Goal: Information Seeking & Learning: Learn about a topic

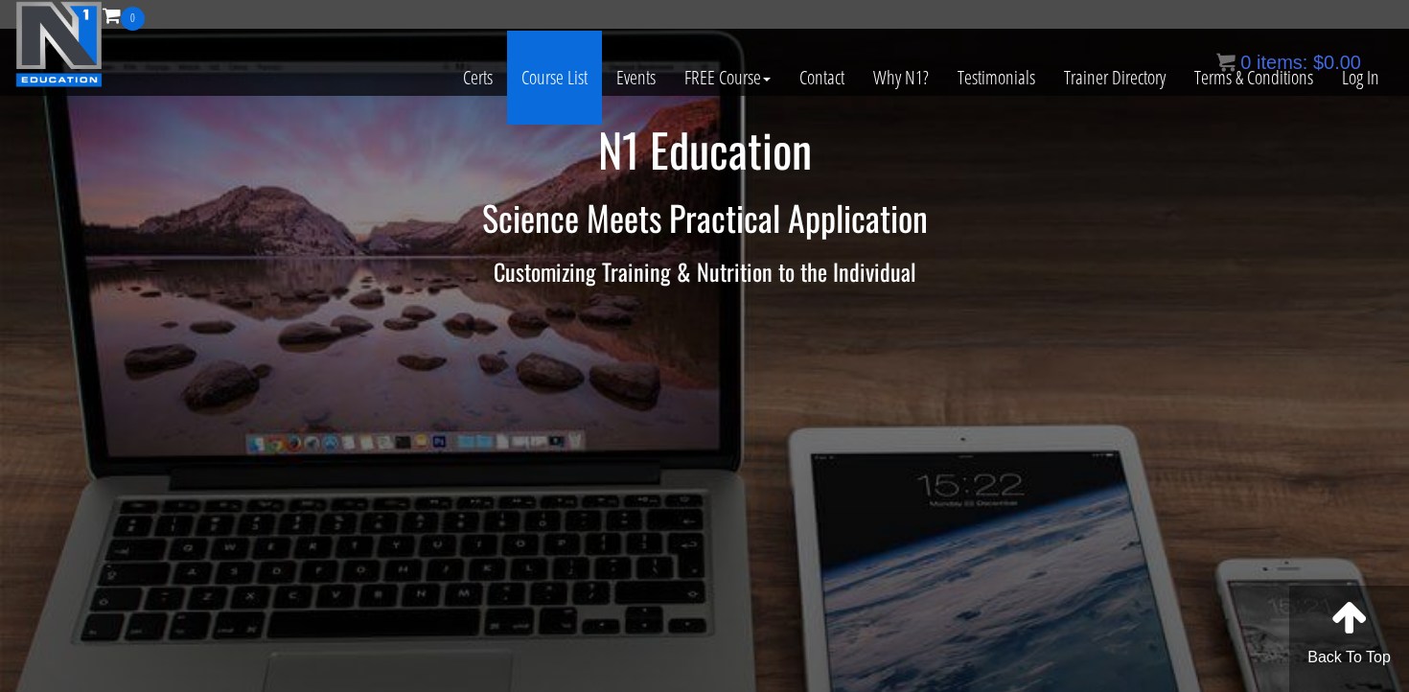
click at [554, 84] on link "Course List" at bounding box center [554, 78] width 95 height 94
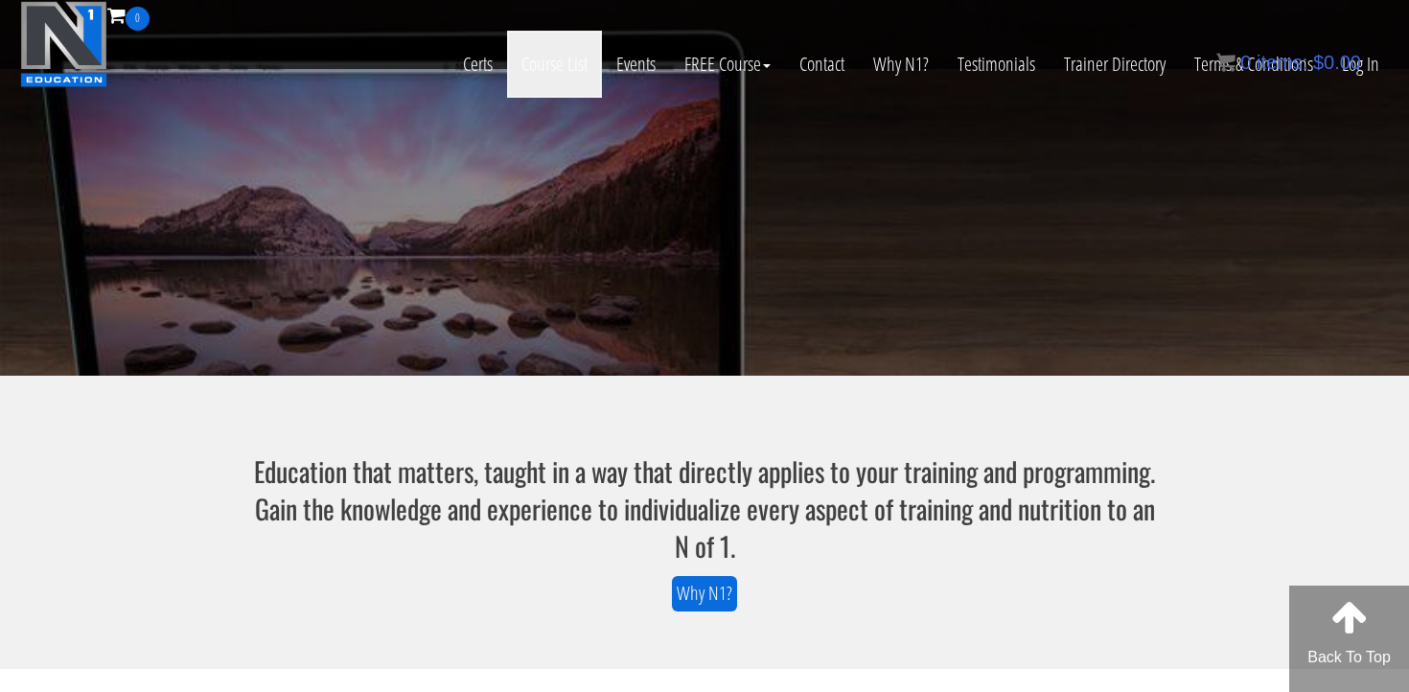
scroll to position [1082, 0]
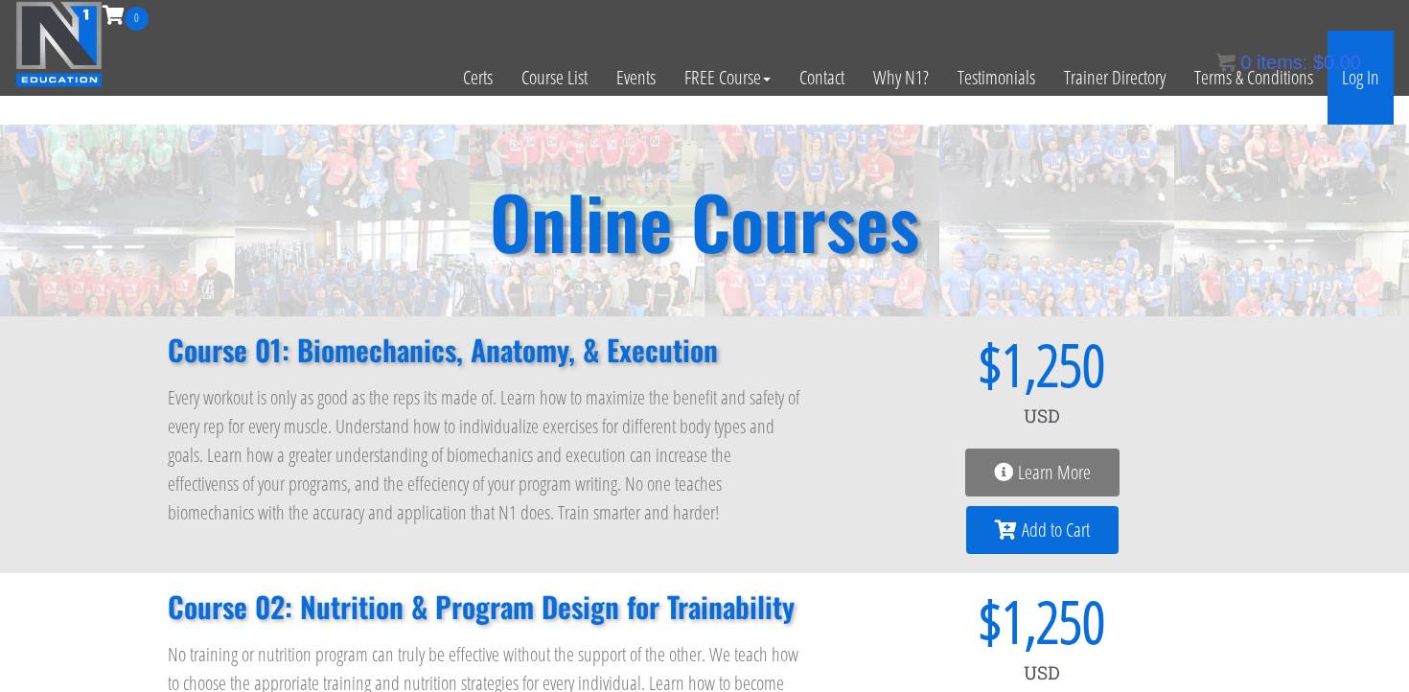
click at [1356, 92] on link "Log In" at bounding box center [1361, 78] width 66 height 94
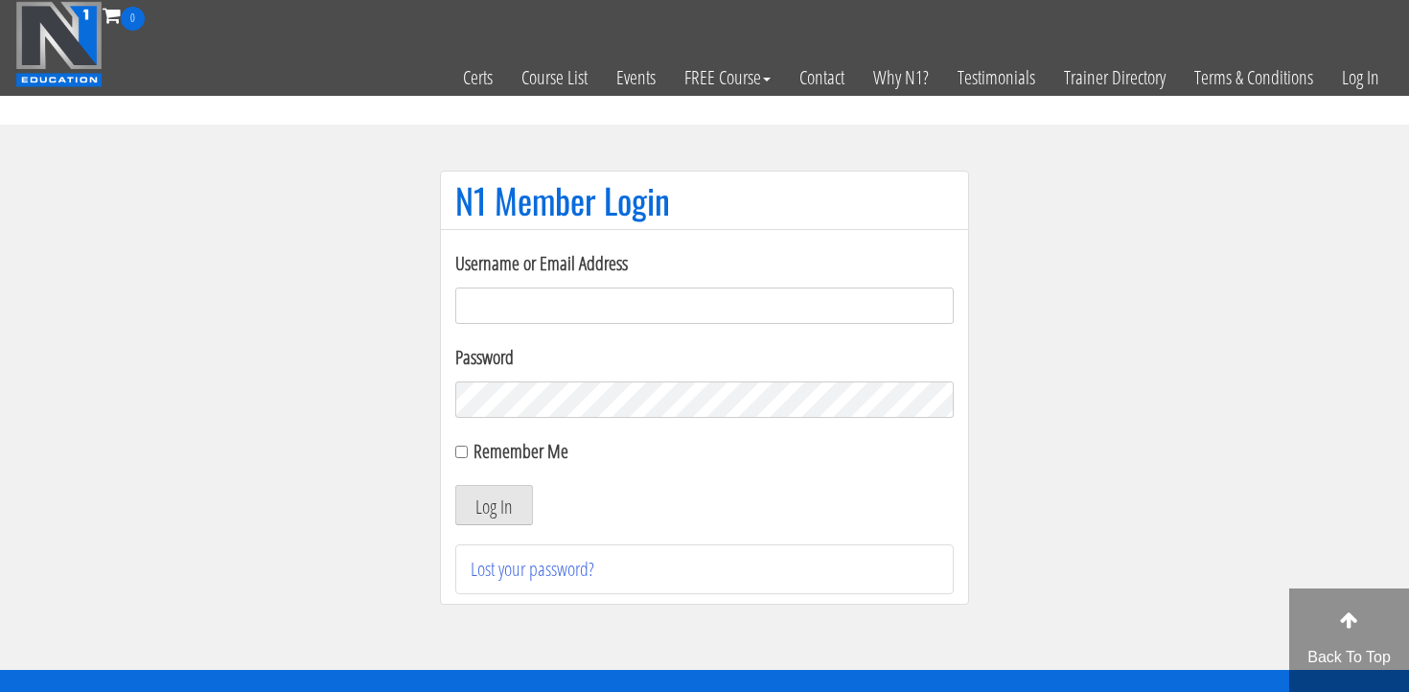
scroll to position [70, 0]
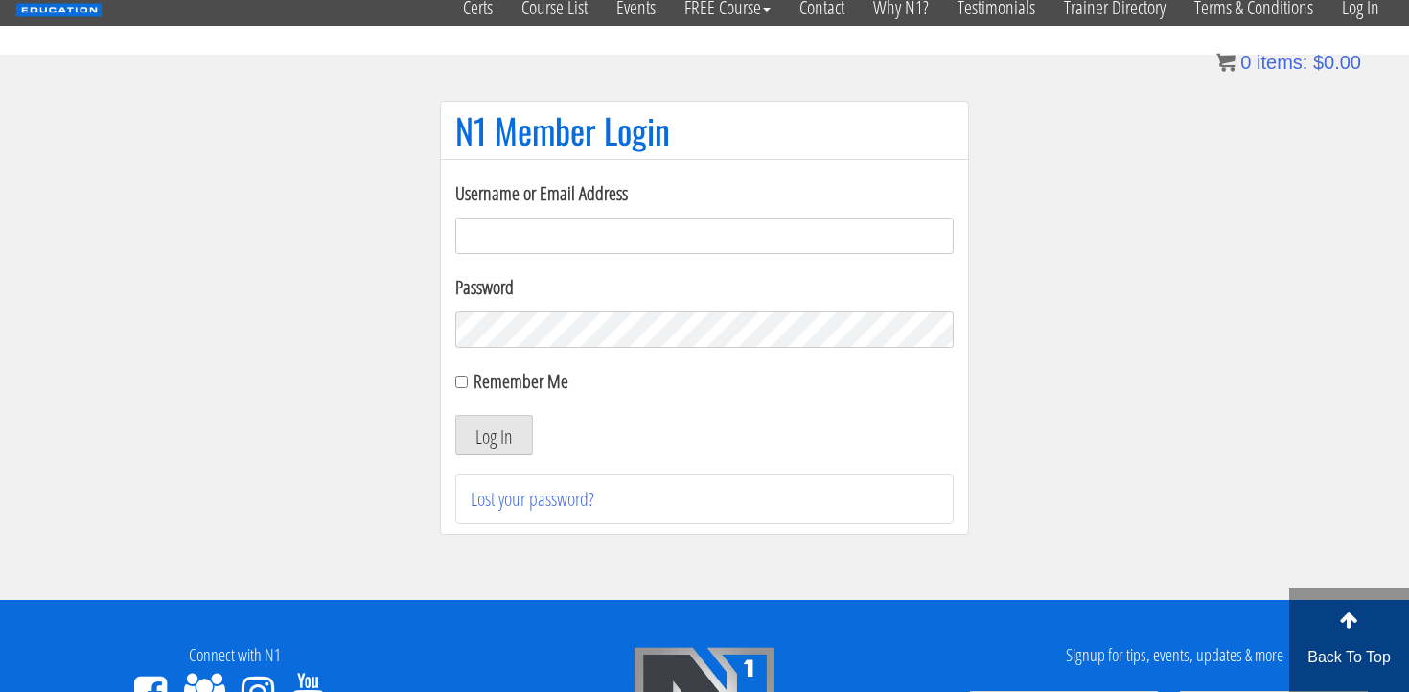
type input "romansoromatnikov9657@gmail.com"
click at [488, 383] on label "Remember Me" at bounding box center [521, 381] width 95 height 26
click at [468, 383] on input "Remember Me" at bounding box center [461, 382] width 12 height 12
checkbox input "true"
click at [490, 432] on button "Log In" at bounding box center [494, 435] width 78 height 40
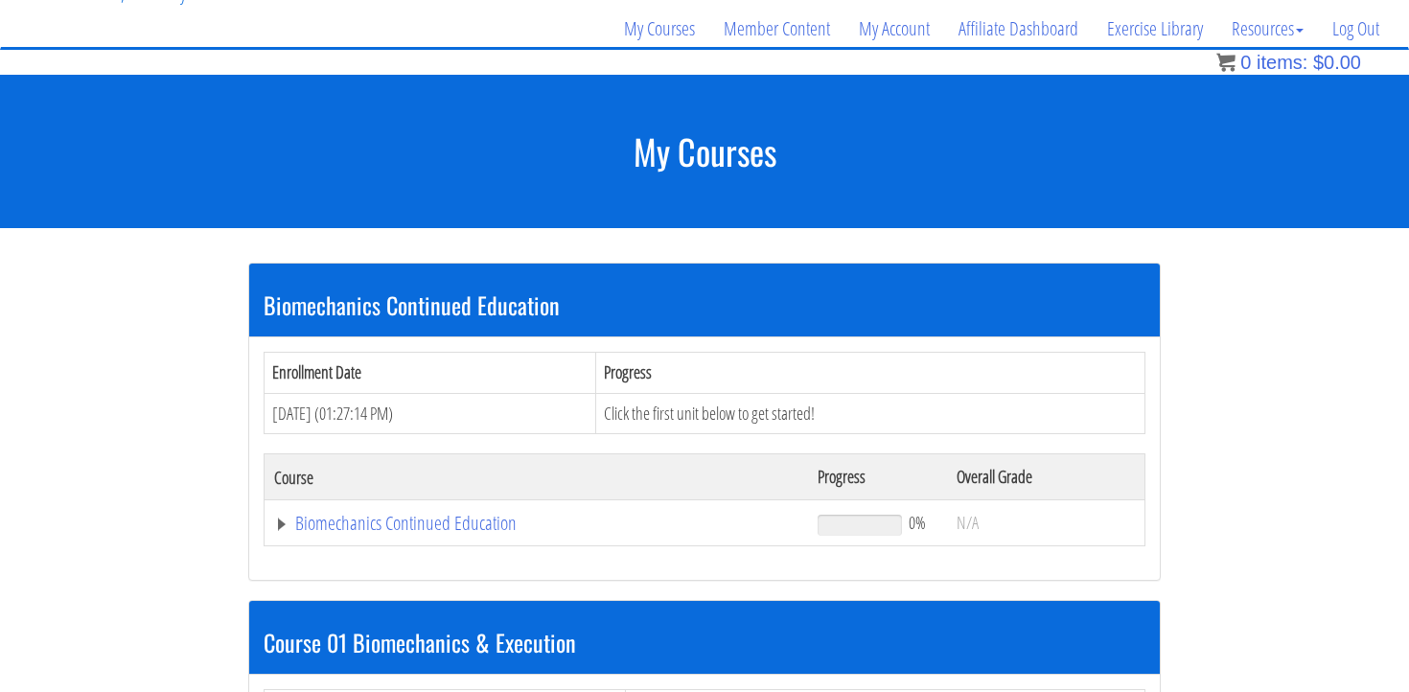
scroll to position [159, 0]
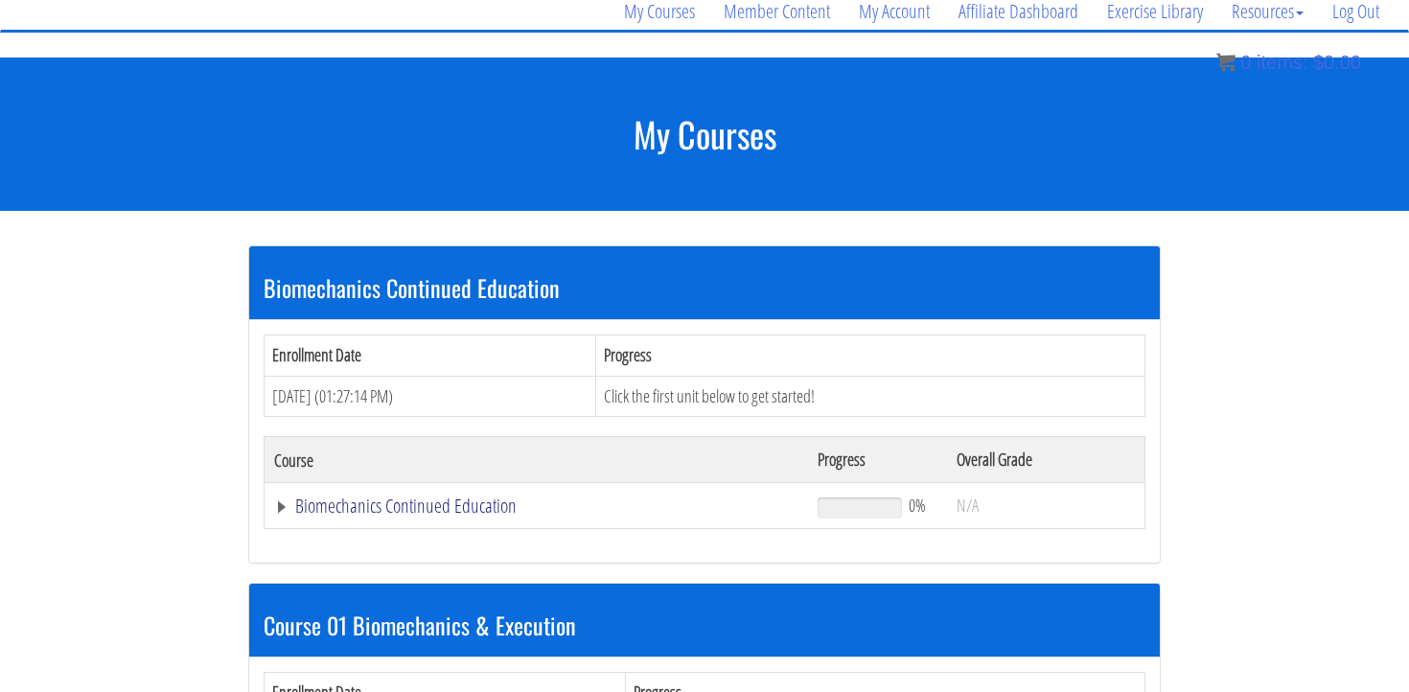
click at [456, 506] on link "Biomechanics Continued Education" at bounding box center [536, 506] width 524 height 19
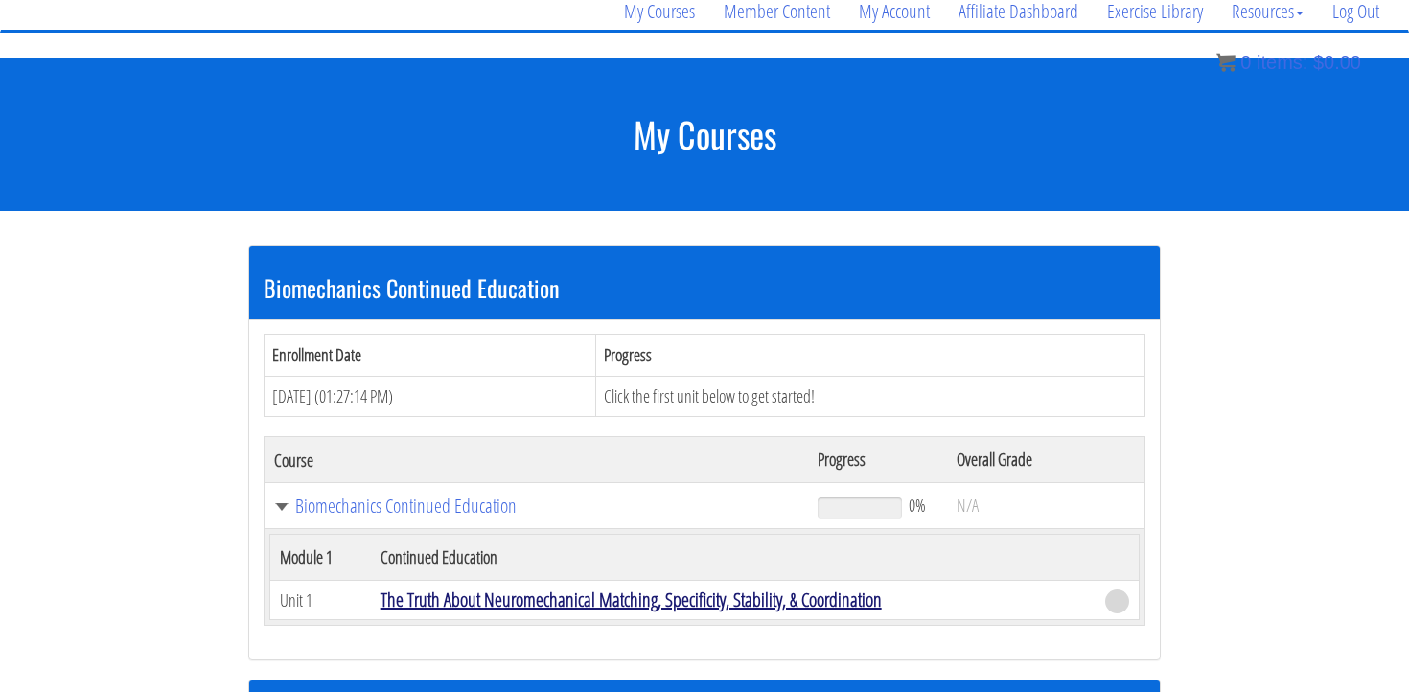
click at [493, 596] on link "The Truth About Neuromechanical Matching, Specificity, Stability, & Coordination" at bounding box center [631, 600] width 501 height 26
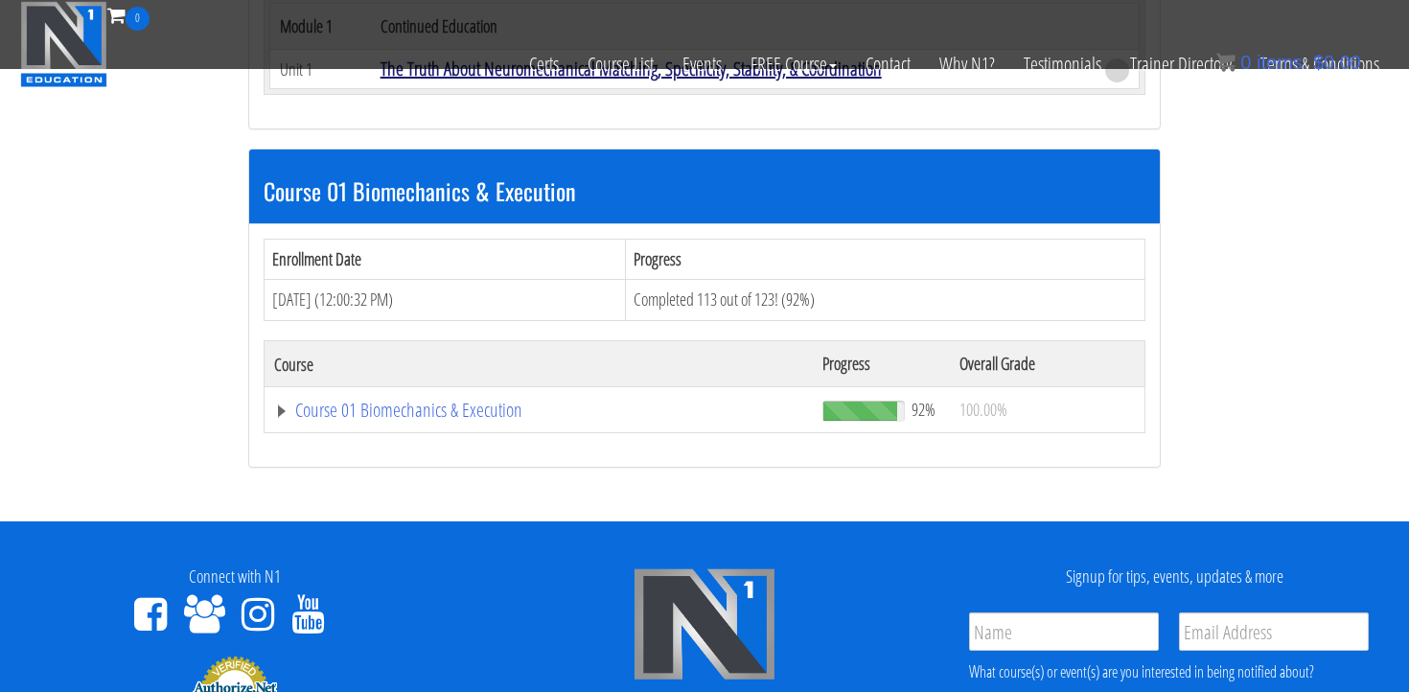
scroll to position [579, 0]
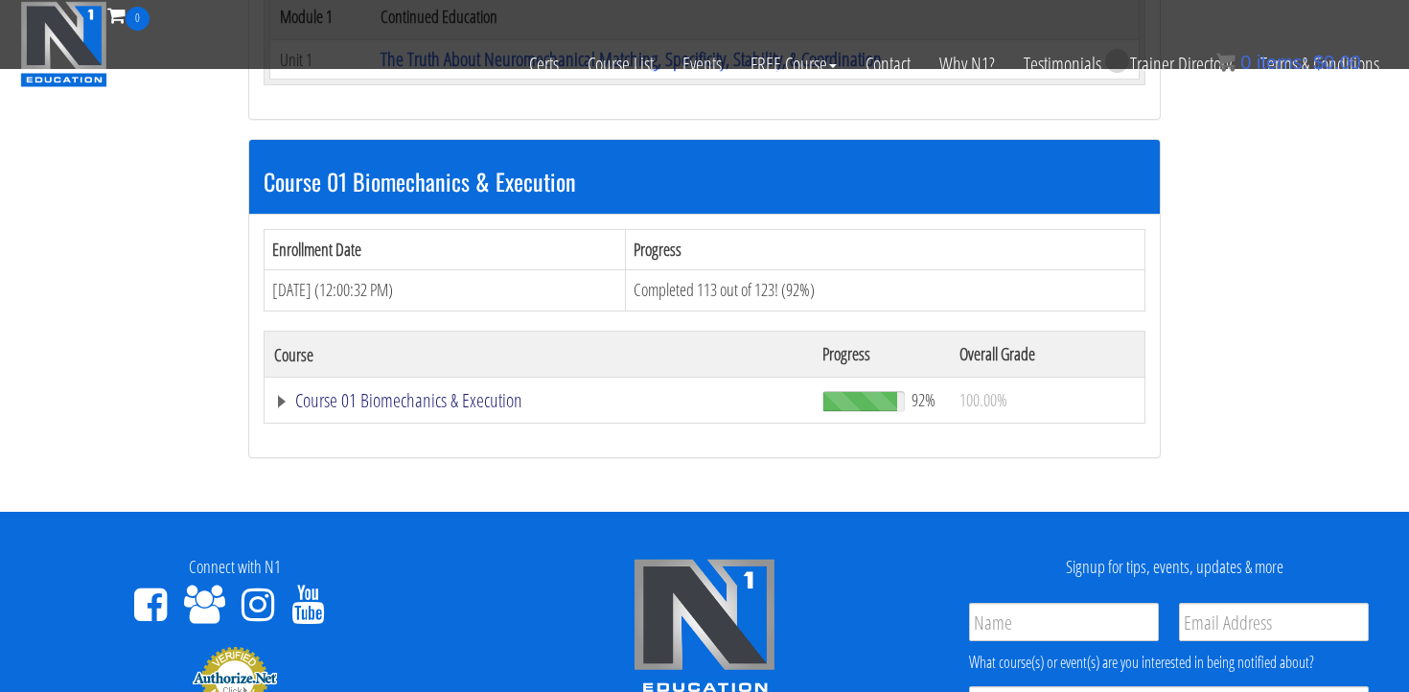
click at [449, 401] on link "Course 01 Biomechanics & Execution" at bounding box center [538, 400] width 529 height 19
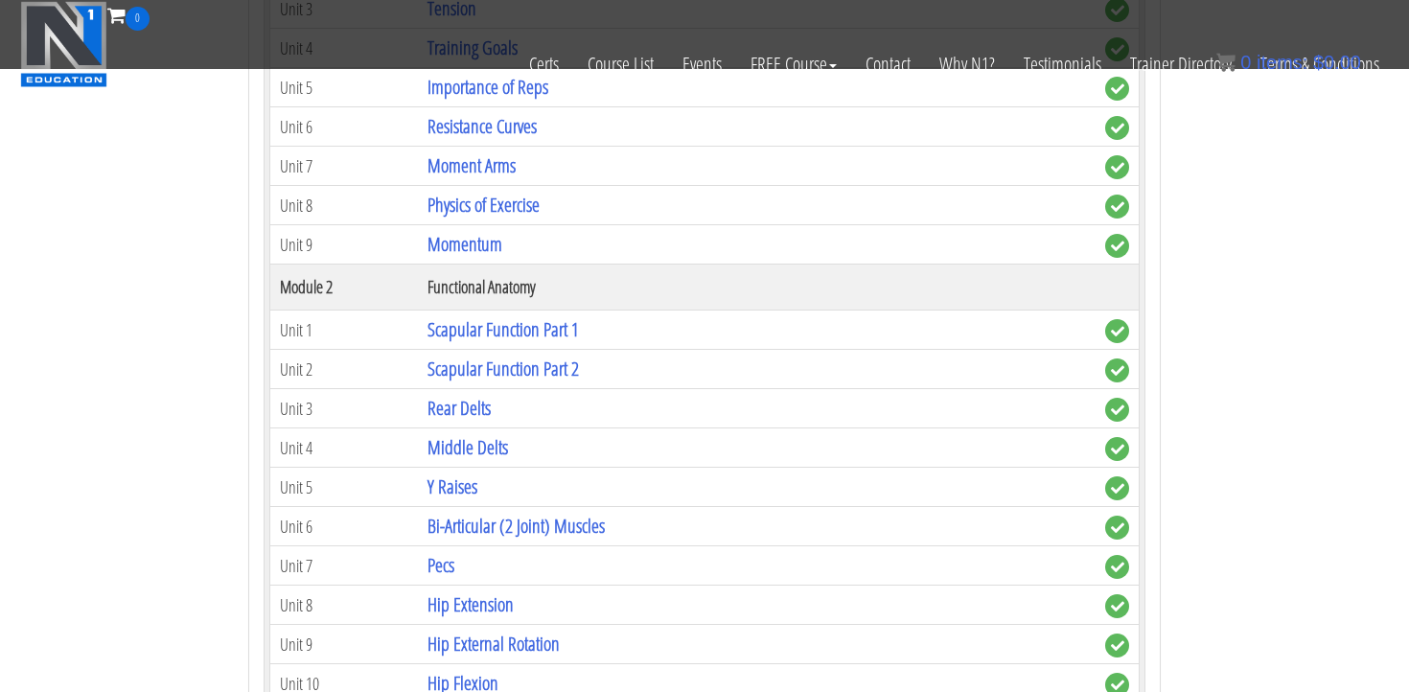
scroll to position [1158, 0]
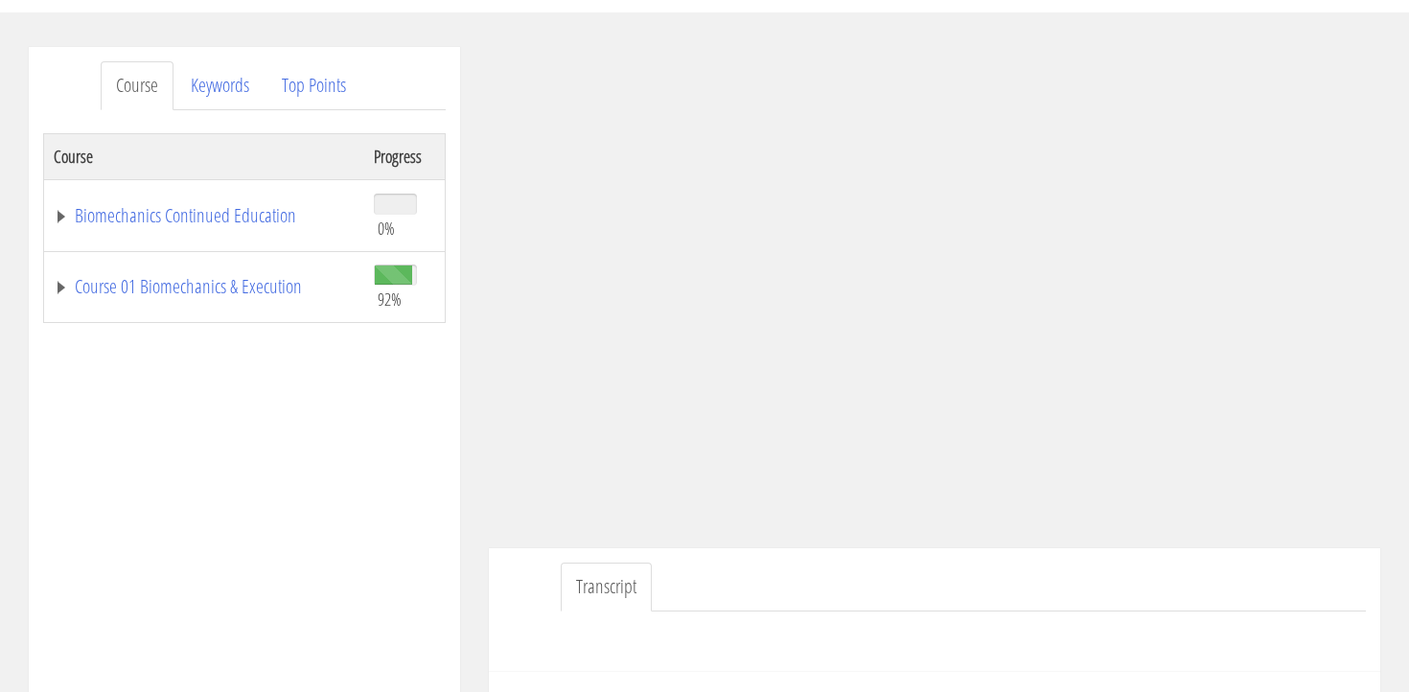
scroll to position [211, 0]
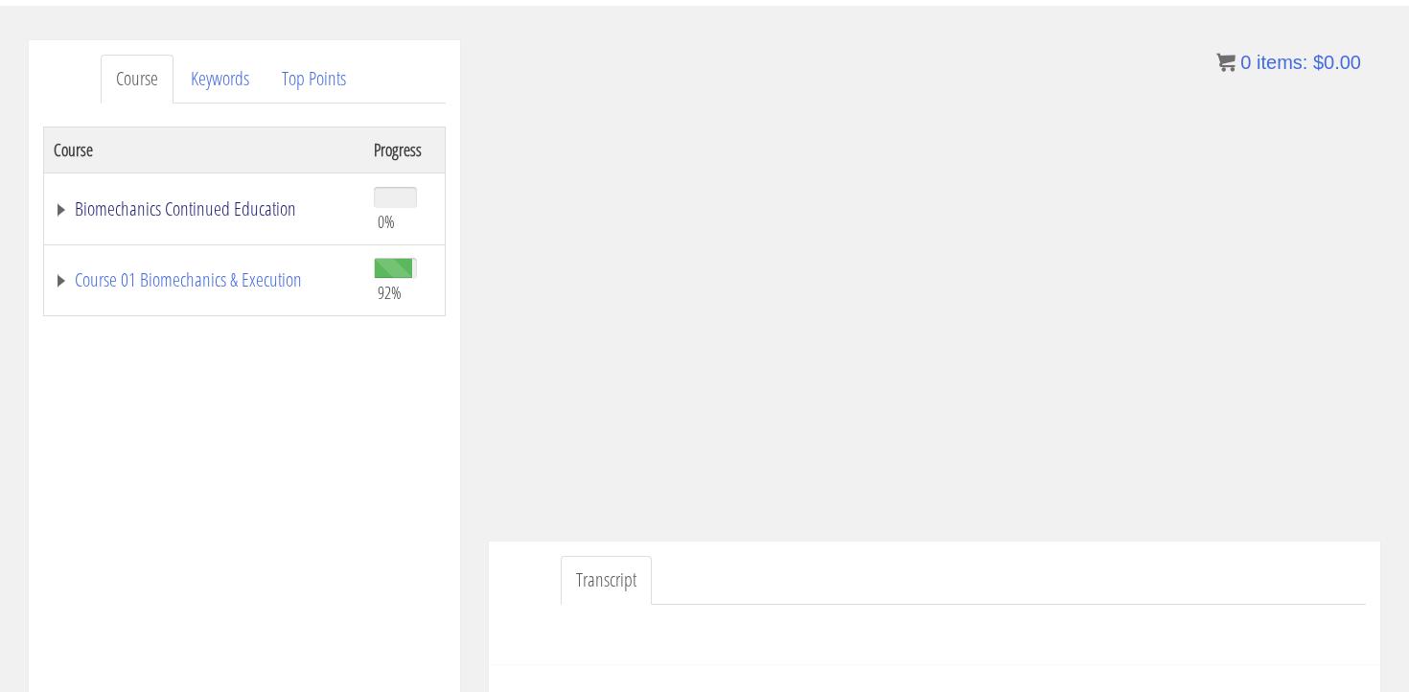
click at [250, 206] on link "Biomechanics Continued Education" at bounding box center [204, 208] width 301 height 19
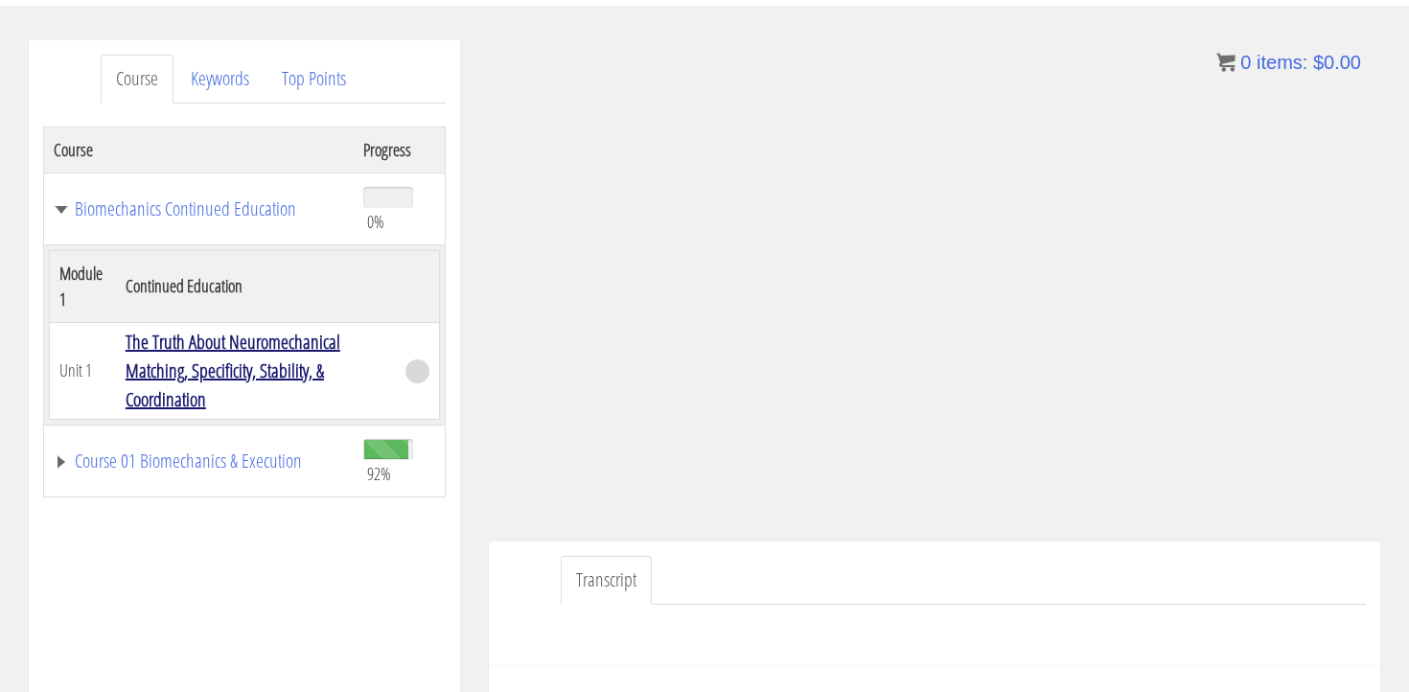
click at [230, 357] on link "The Truth About Neuromechanical Matching, Specificity, Stability, & Coordination" at bounding box center [233, 370] width 215 height 83
click at [199, 363] on link "The Truth About Neuromechanical Matching, Specificity, Stability, & Coordination" at bounding box center [233, 370] width 215 height 83
click at [186, 349] on link "The Truth About Neuromechanical Matching, Specificity, Stability, & Coordination" at bounding box center [233, 370] width 215 height 83
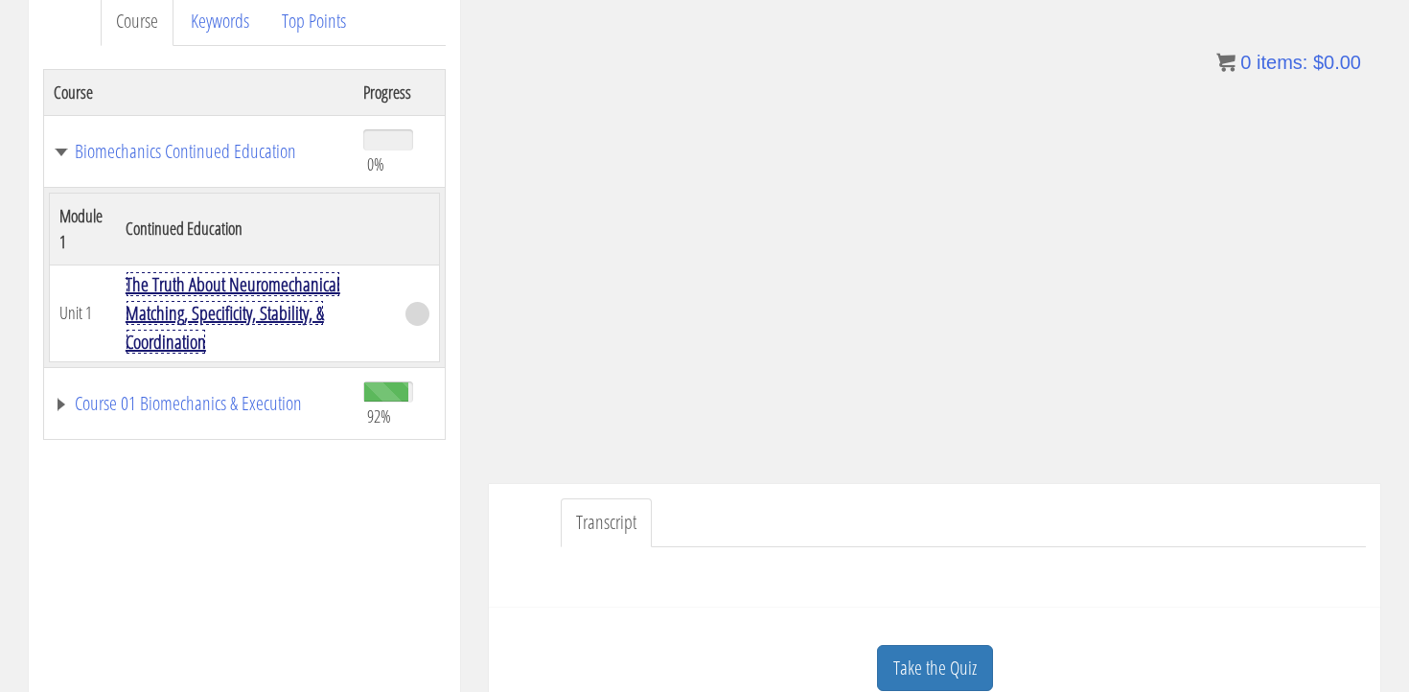
scroll to position [250, 0]
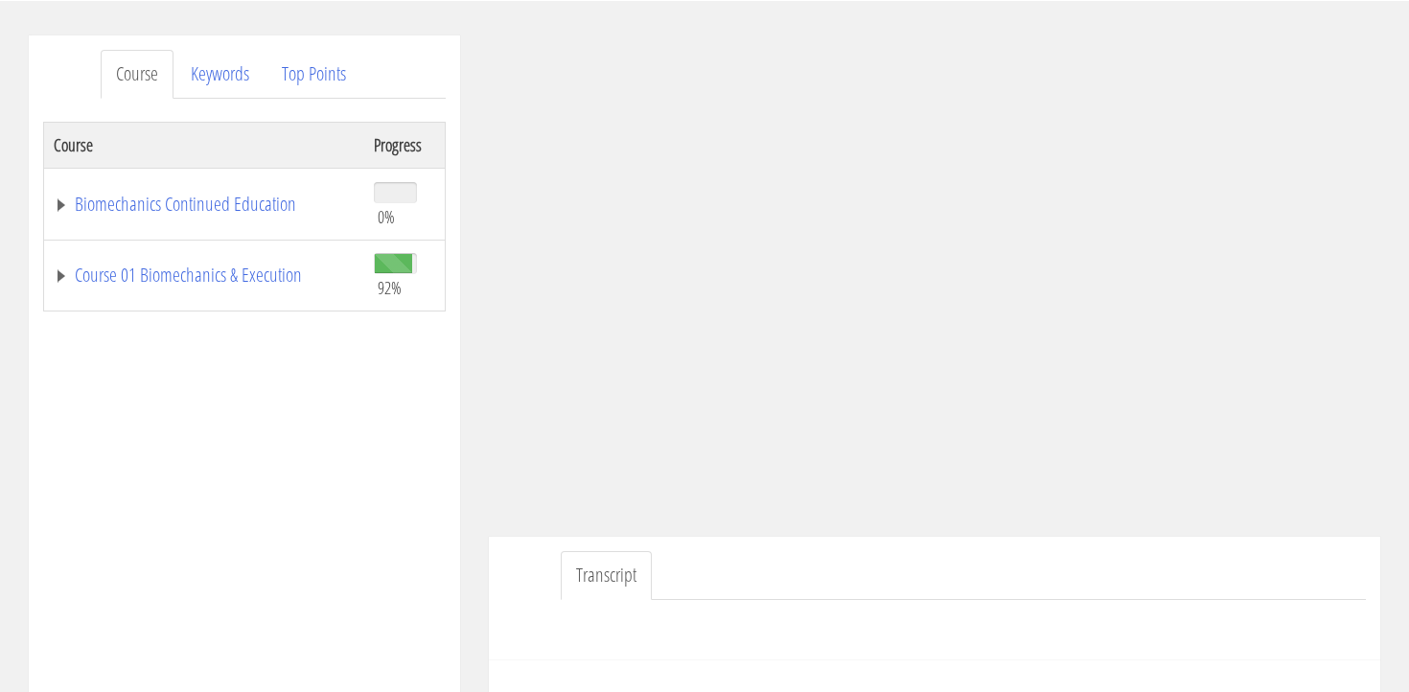
scroll to position [220, 0]
click at [607, 574] on link "Transcript" at bounding box center [606, 571] width 91 height 49
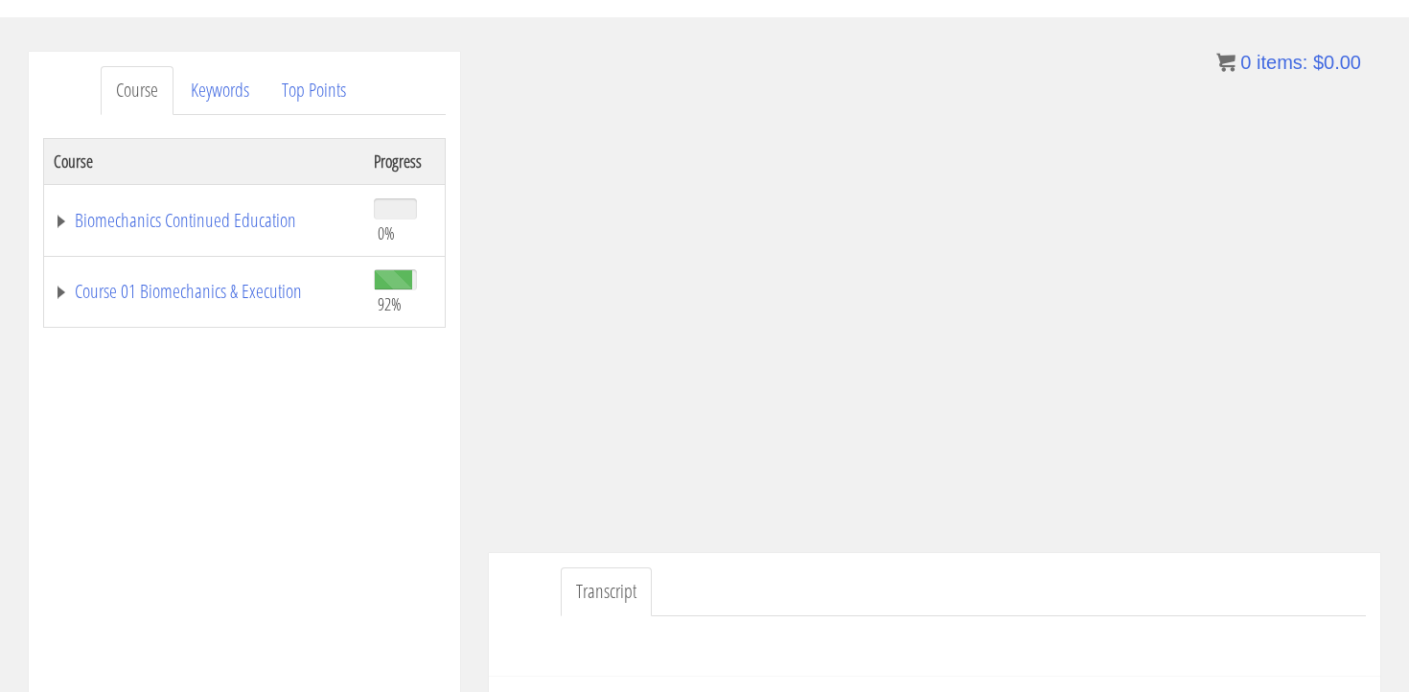
click at [473, 143] on div "Course Keywords Top Points Course Progress Biomechanics Continued Education 0% …" at bounding box center [244, 593] width 460 height 1082
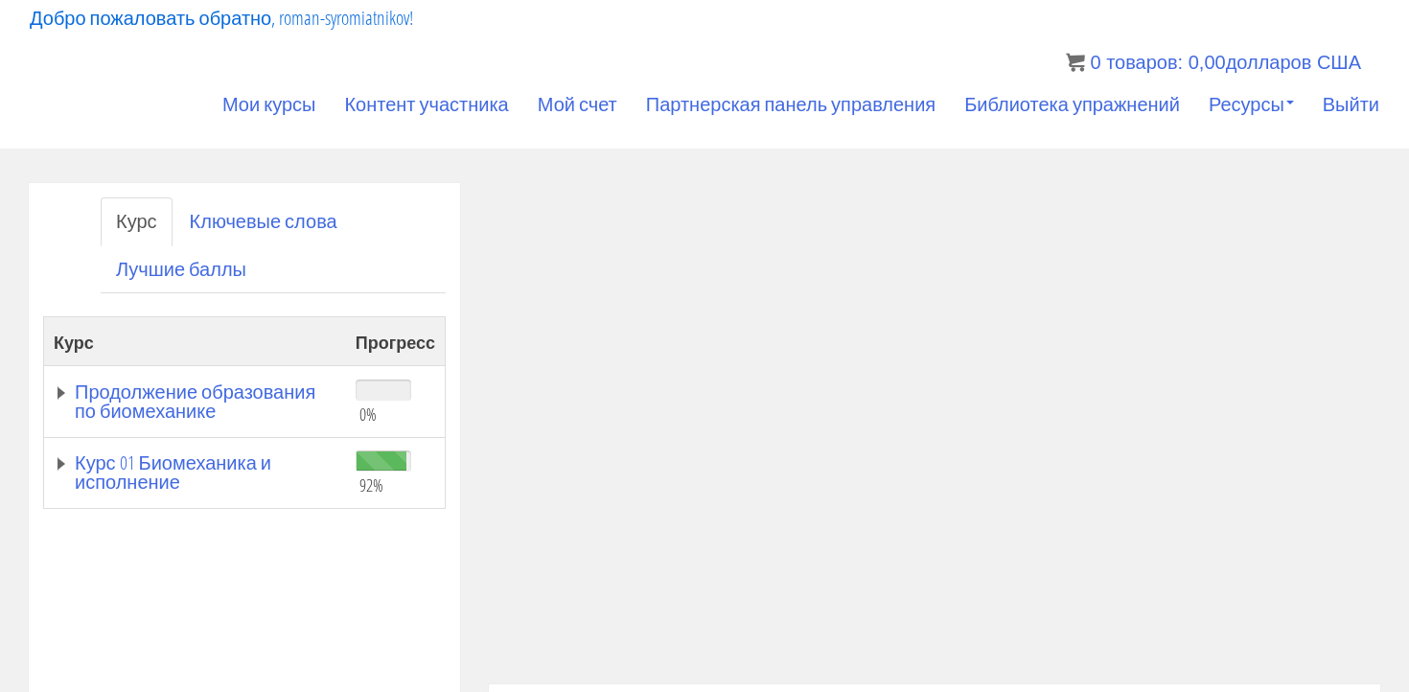
scroll to position [218, 0]
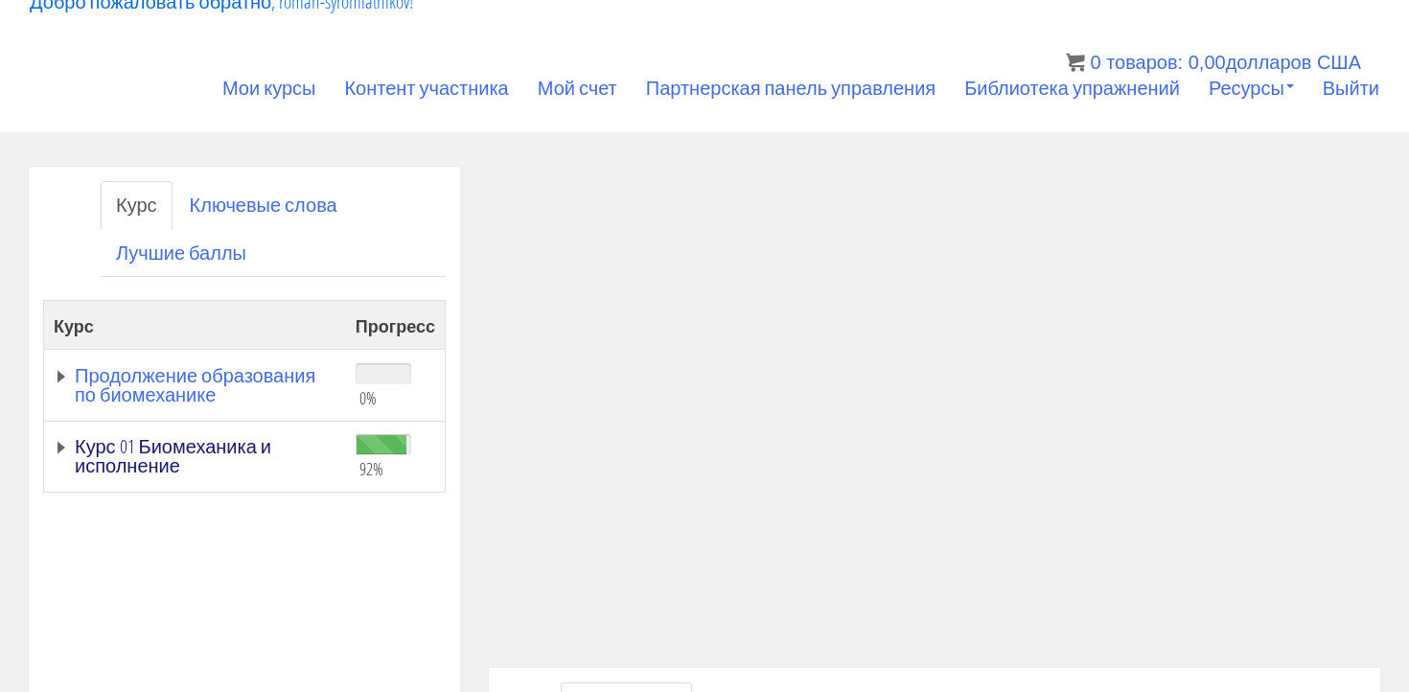
click at [220, 433] on font "Курс 01 Биомеханика и исполнение" at bounding box center [173, 455] width 196 height 45
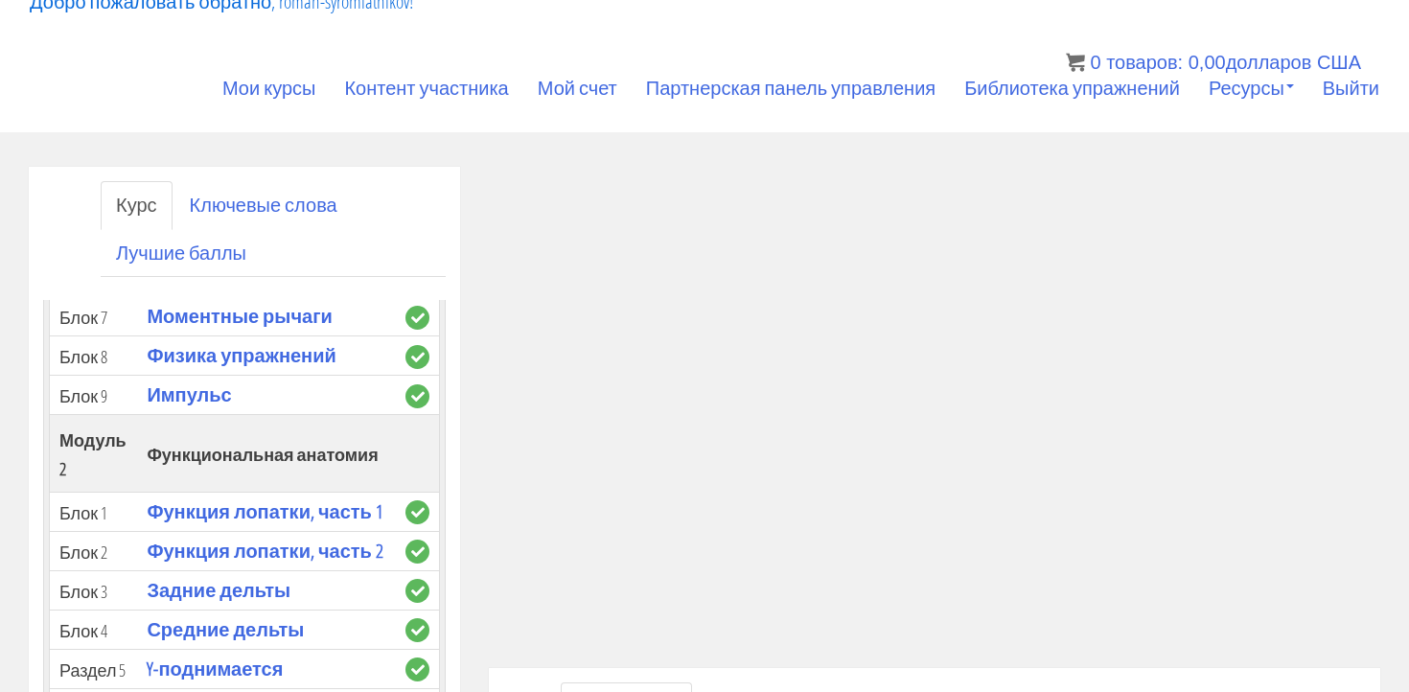
scroll to position [494, 0]
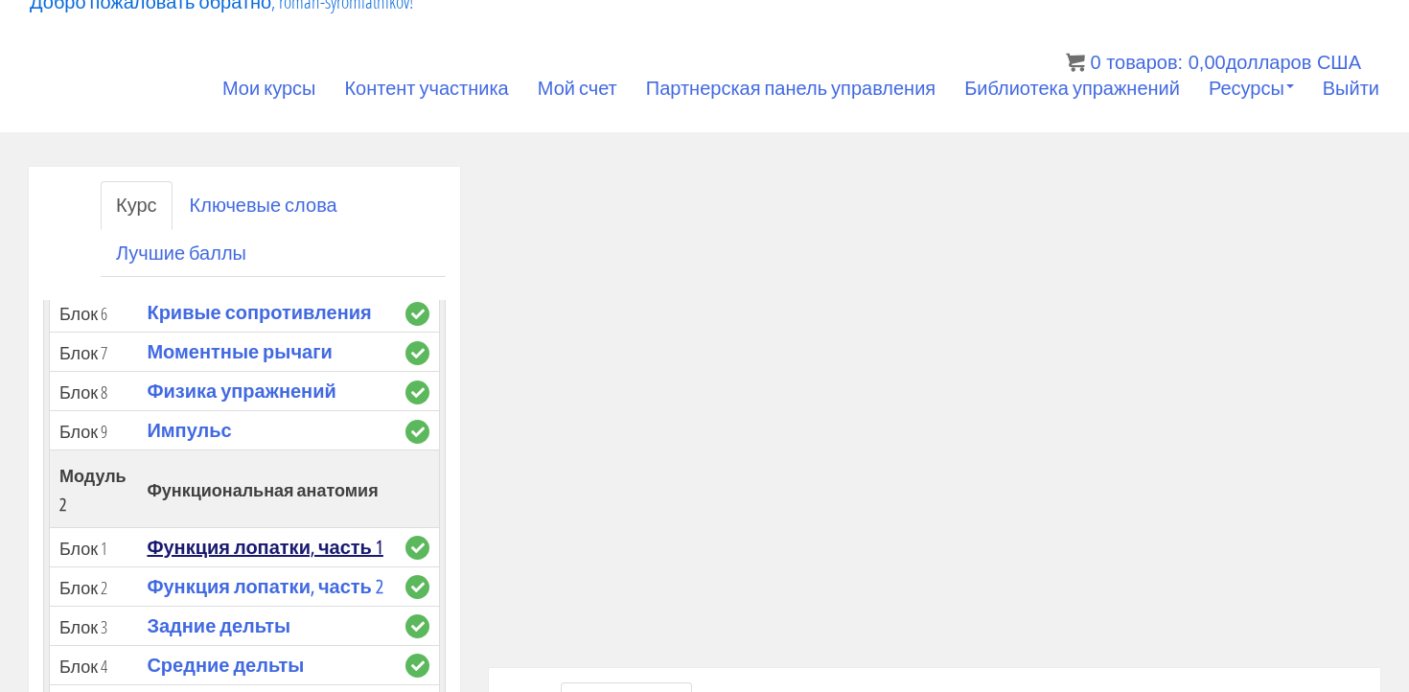
click at [203, 534] on font "Функция лопатки, часть 1" at bounding box center [265, 547] width 236 height 26
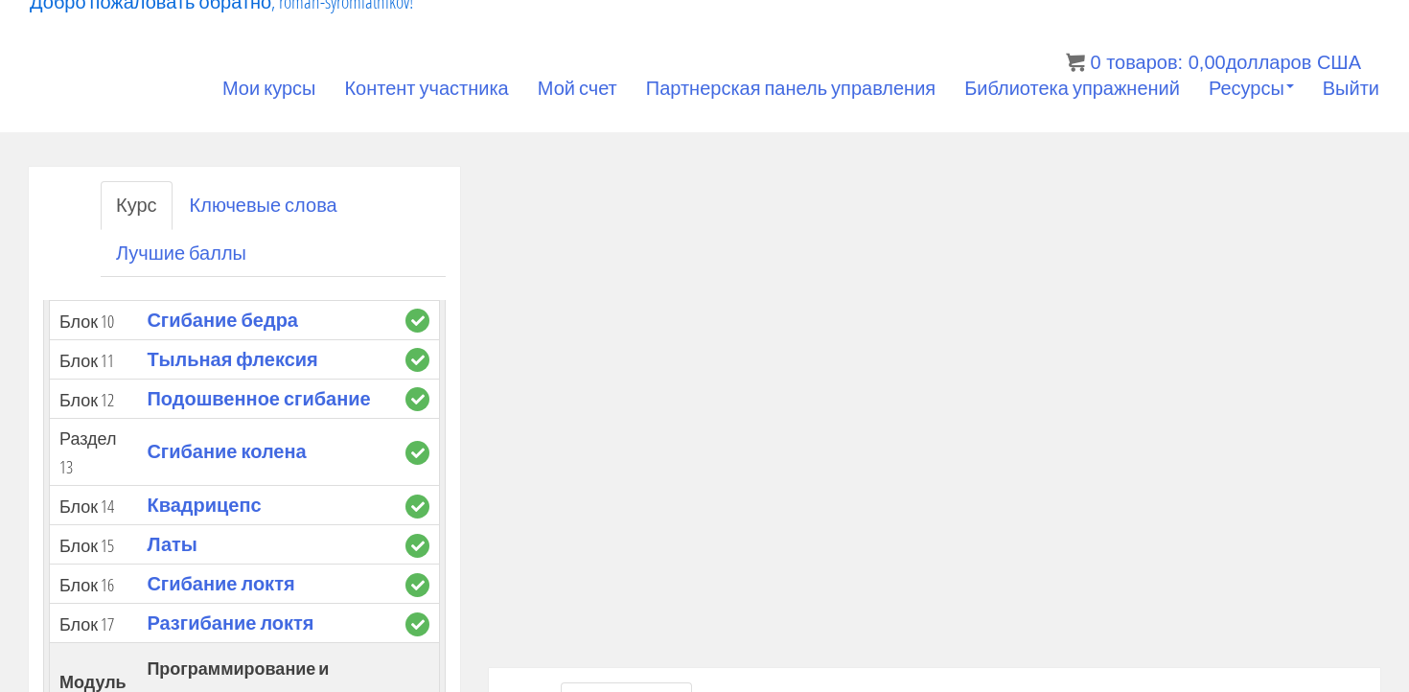
scroll to position [1162, 0]
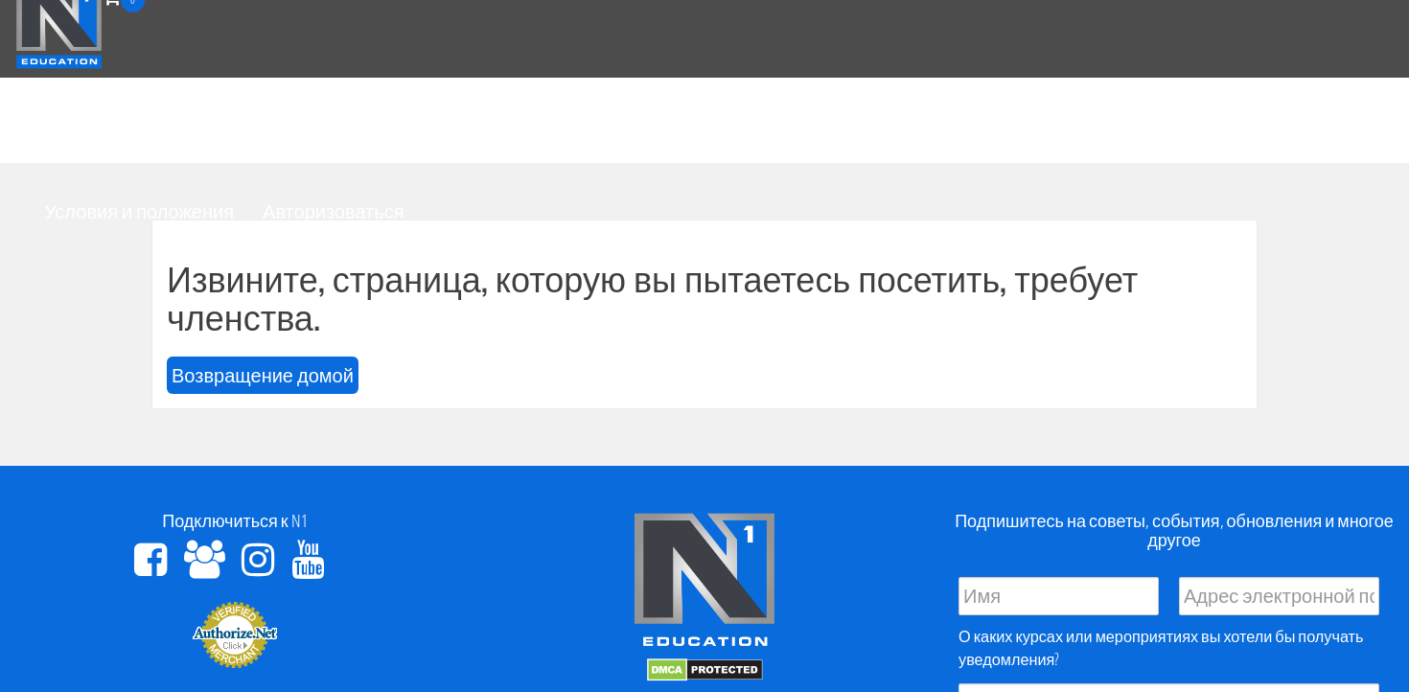
scroll to position [31, 0]
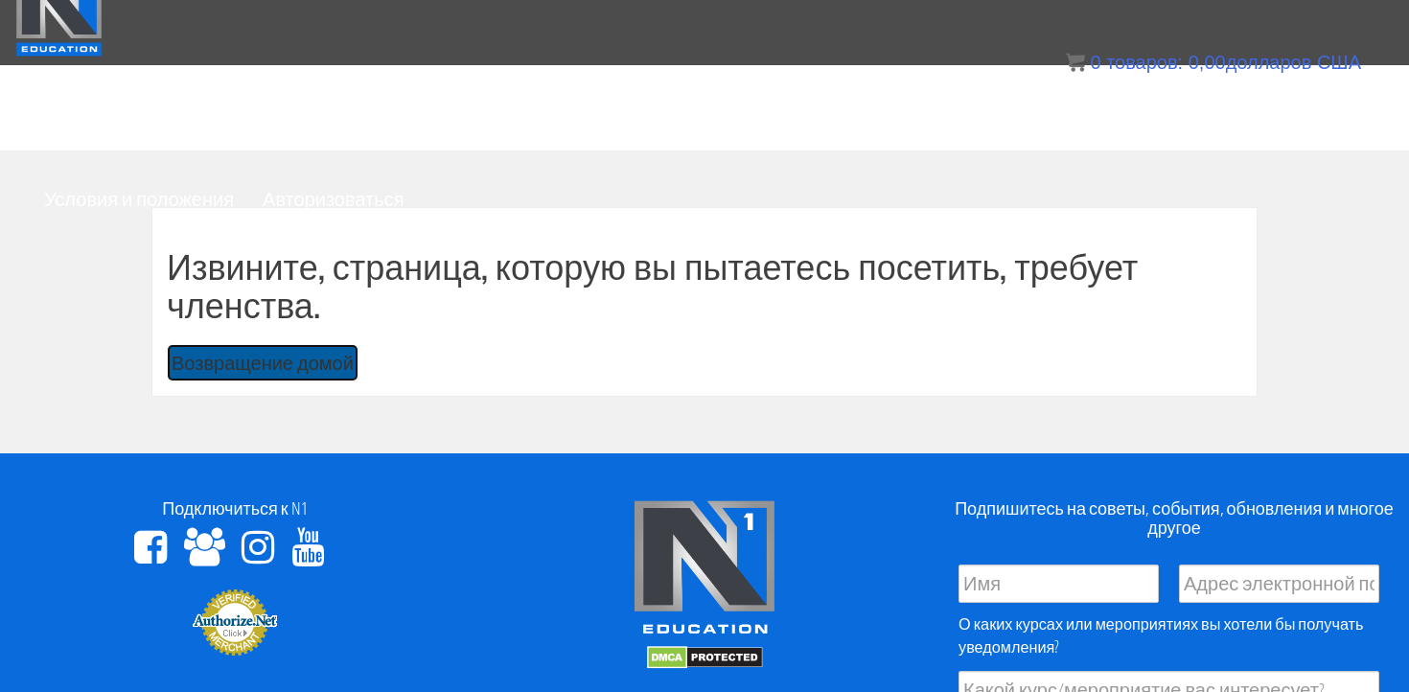
click at [246, 350] on font "Возвращение домой" at bounding box center [263, 363] width 182 height 26
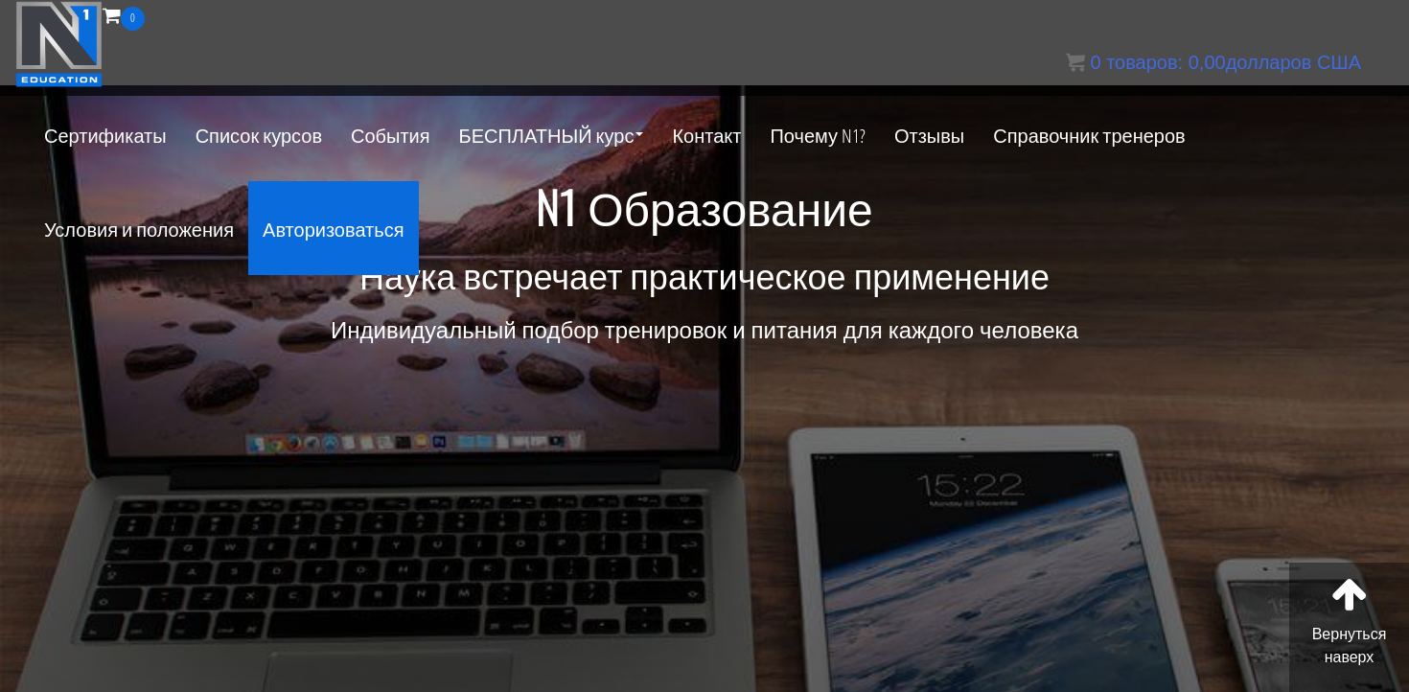
click at [404, 216] on font "Авторизоваться" at bounding box center [333, 229] width 141 height 26
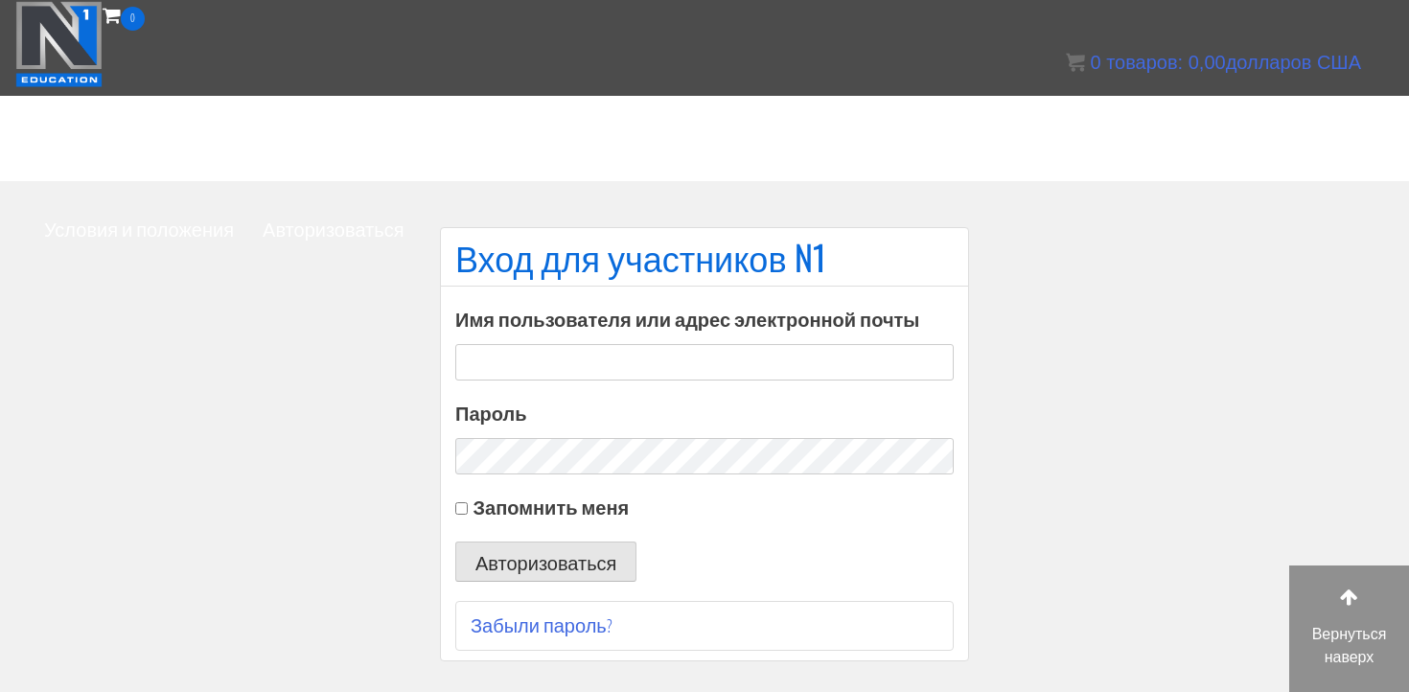
click at [845, 344] on input "Имя пользователя или адрес электронной почты" at bounding box center [704, 362] width 498 height 36
type input "[EMAIL_ADDRESS][DOMAIN_NAME]"
click at [515, 550] on font "Авторизоваться" at bounding box center [545, 563] width 141 height 26
click at [548, 550] on font "Авторизоваться" at bounding box center [545, 563] width 141 height 26
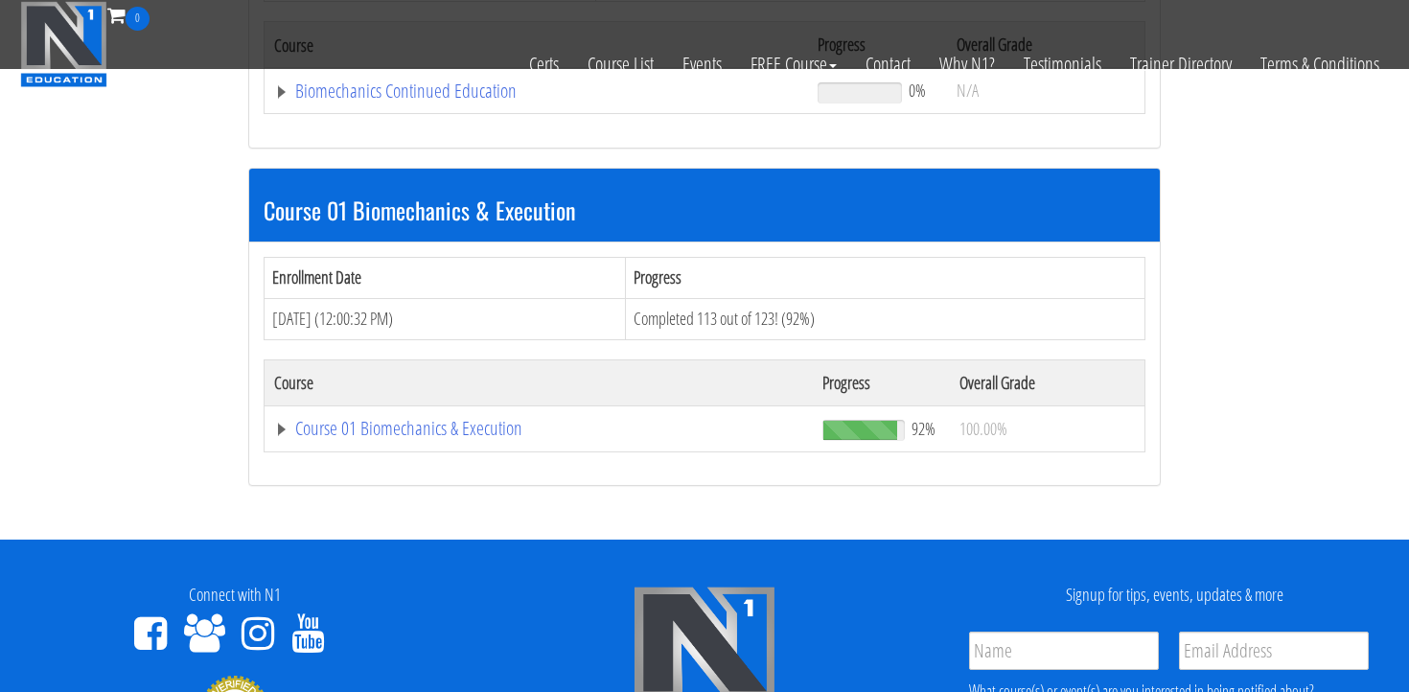
scroll to position [458, 0]
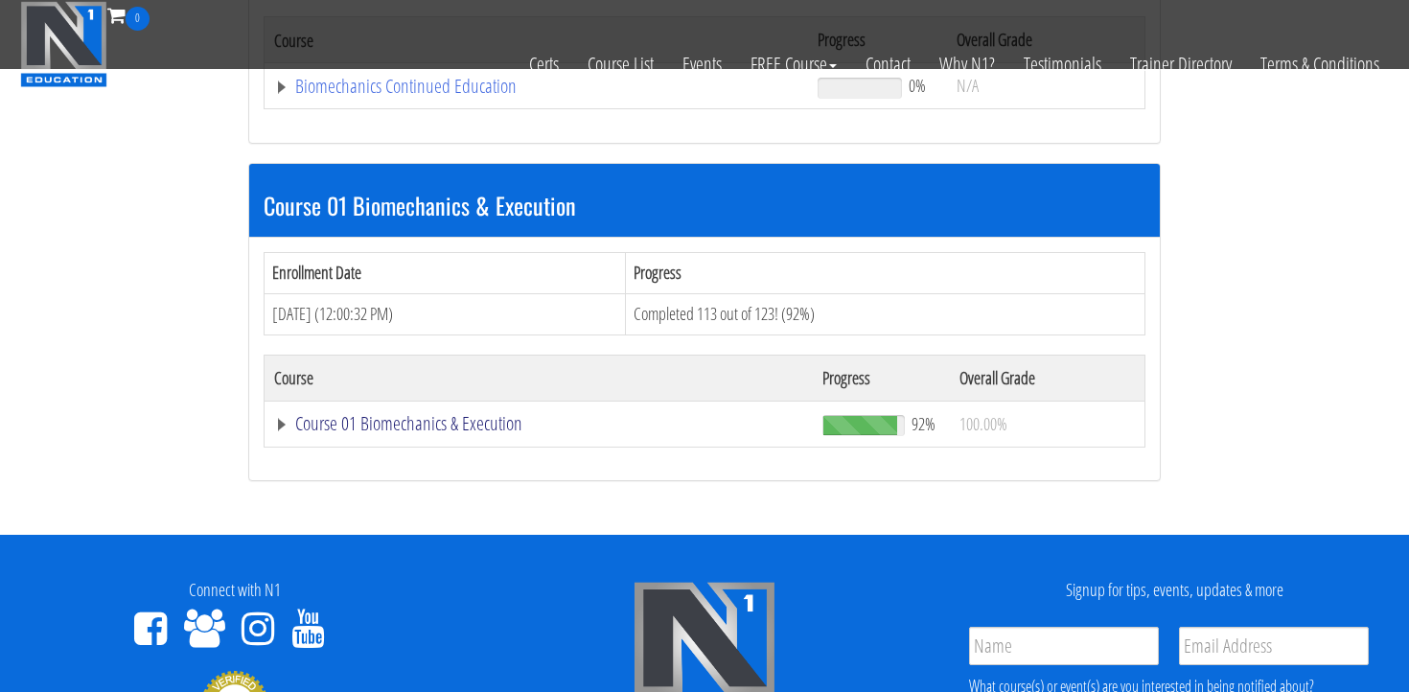
click at [430, 420] on link "Course 01 Biomechanics & Execution" at bounding box center [538, 423] width 529 height 19
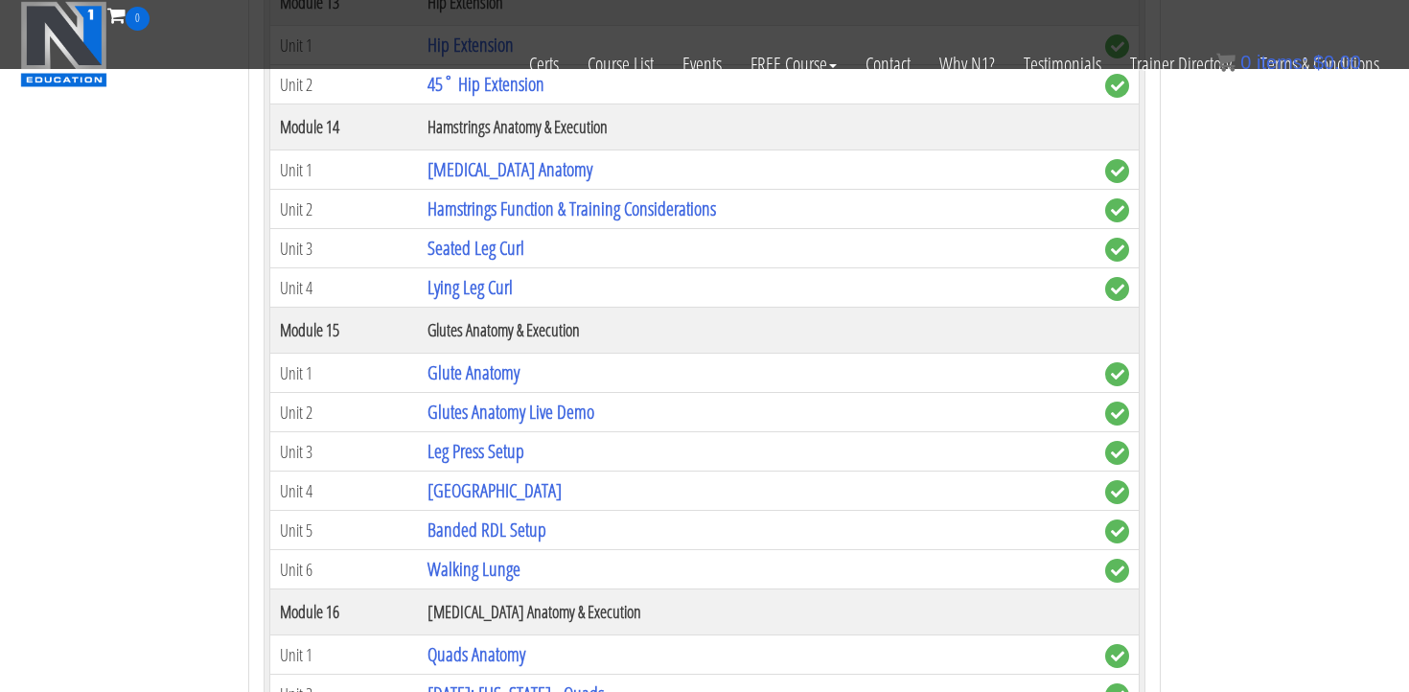
scroll to position [4979, 0]
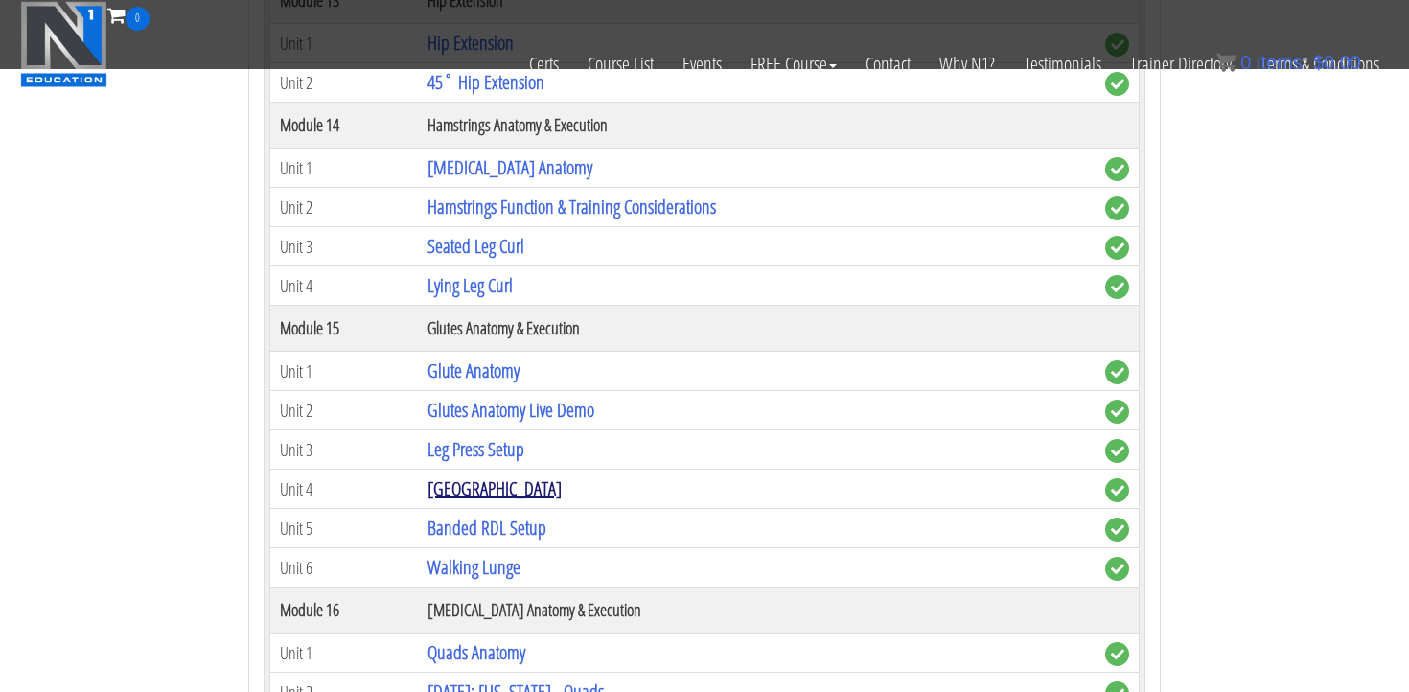
click at [484, 495] on link "[GEOGRAPHIC_DATA]" at bounding box center [494, 488] width 134 height 26
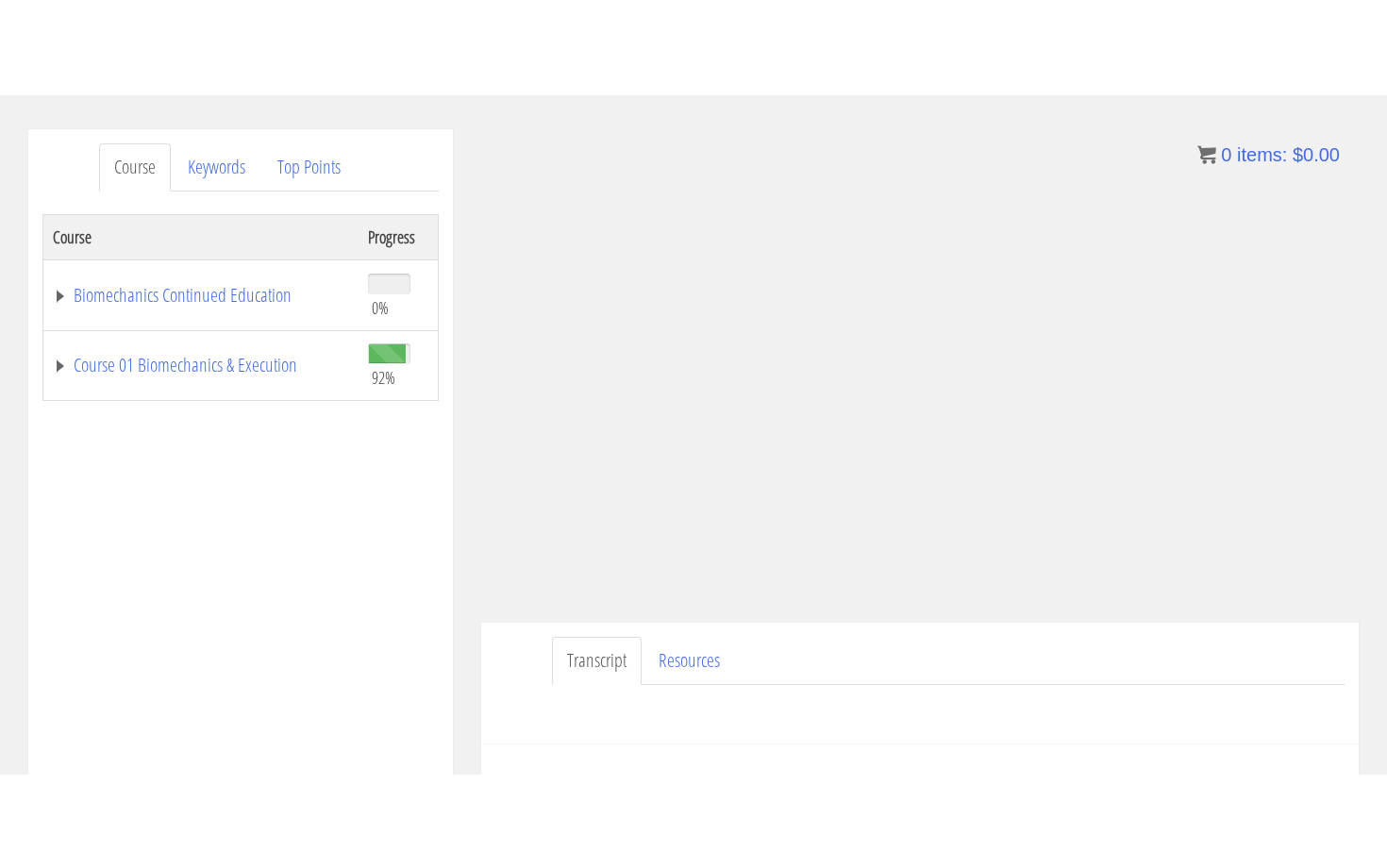
scroll to position [213, 0]
